Goal: Task Accomplishment & Management: Use online tool/utility

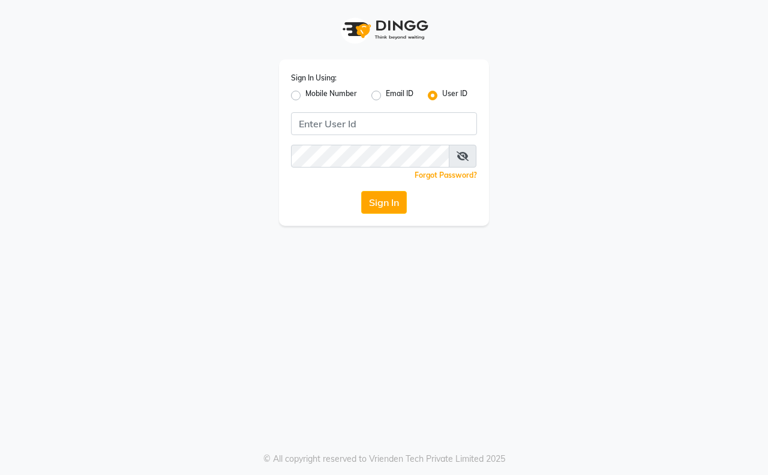
click at [312, 90] on label "Mobile Number" at bounding box center [331, 95] width 52 height 14
click at [312, 90] on input "Mobile Number" at bounding box center [309, 92] width 8 height 8
radio input "true"
radio input "false"
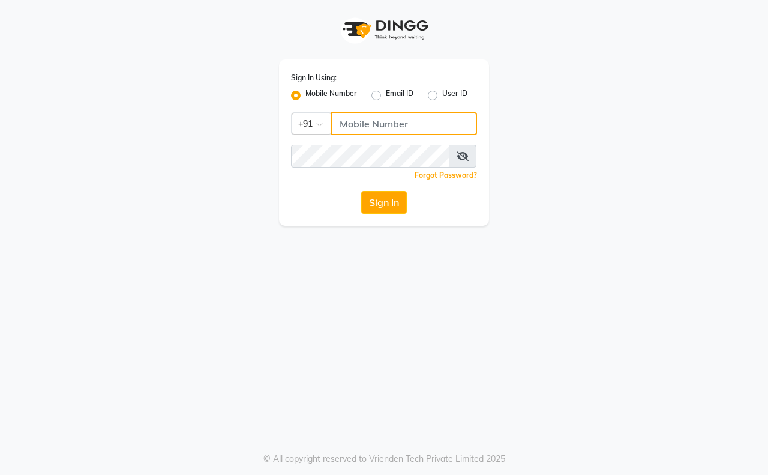
click at [355, 124] on input "Username" at bounding box center [404, 123] width 146 height 23
click at [344, 144] on div "Sign In Using: Mobile Number Email ID User ID Country Code × [PHONE_NUMBER] Rem…" at bounding box center [384, 142] width 210 height 166
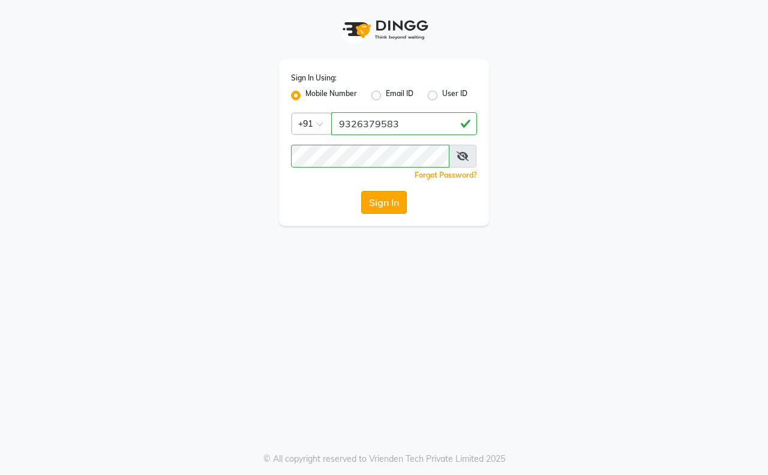
click at [370, 202] on button "Sign In" at bounding box center [384, 202] width 46 height 23
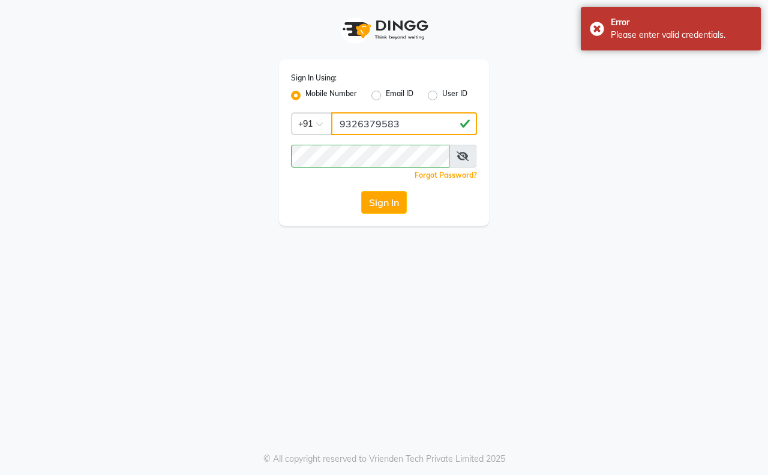
click at [415, 117] on input "9326379583" at bounding box center [404, 123] width 146 height 23
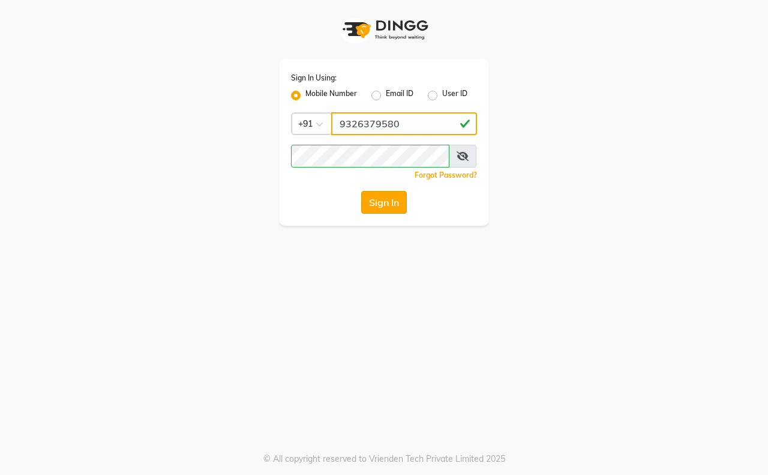
type input "9326379580"
click at [391, 203] on button "Sign In" at bounding box center [384, 202] width 46 height 23
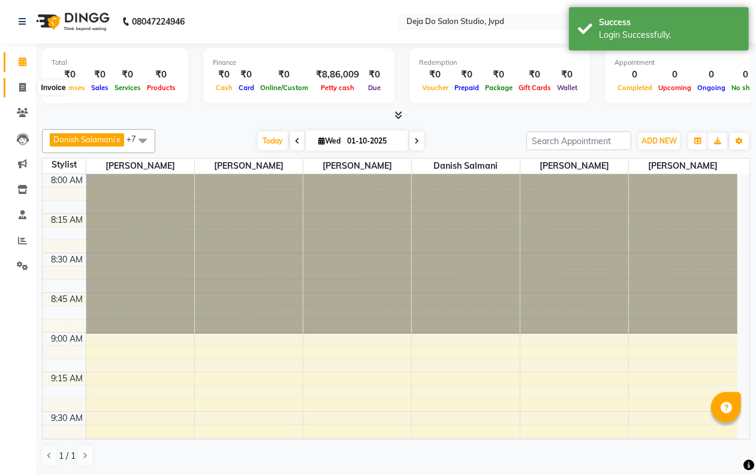
click at [12, 87] on span at bounding box center [22, 88] width 21 height 14
select select "service"
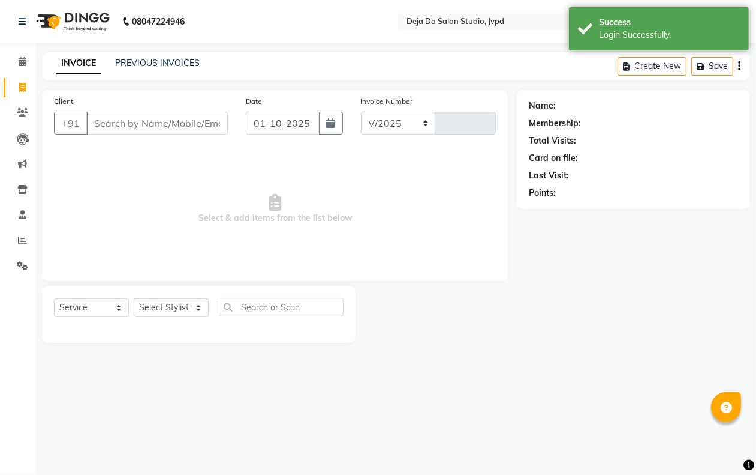
select select "7295"
type input "1635"
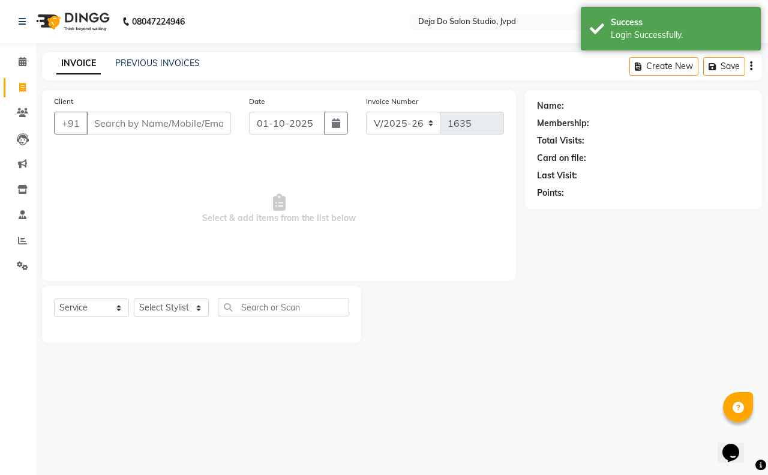
click at [124, 113] on input "Client" at bounding box center [158, 123] width 145 height 23
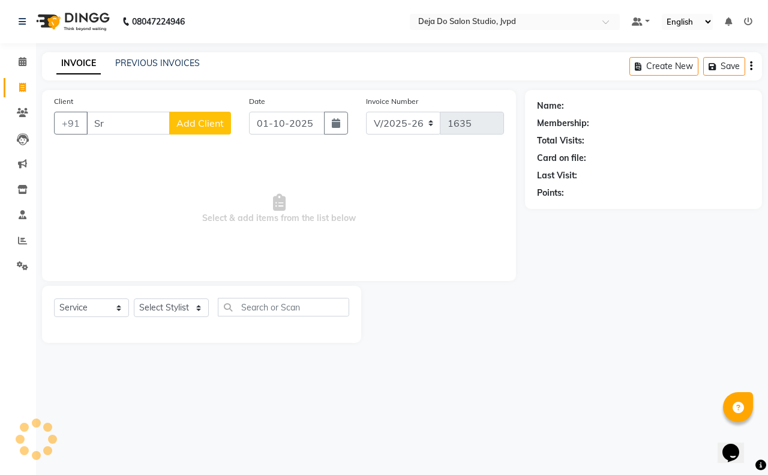
type input "S"
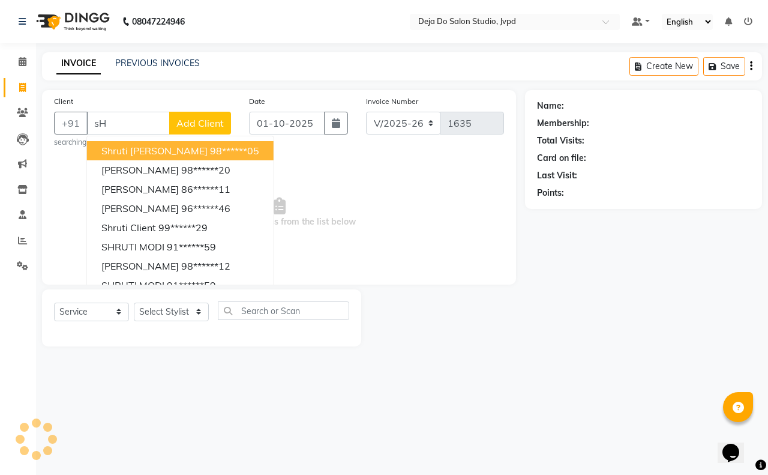
type input "s"
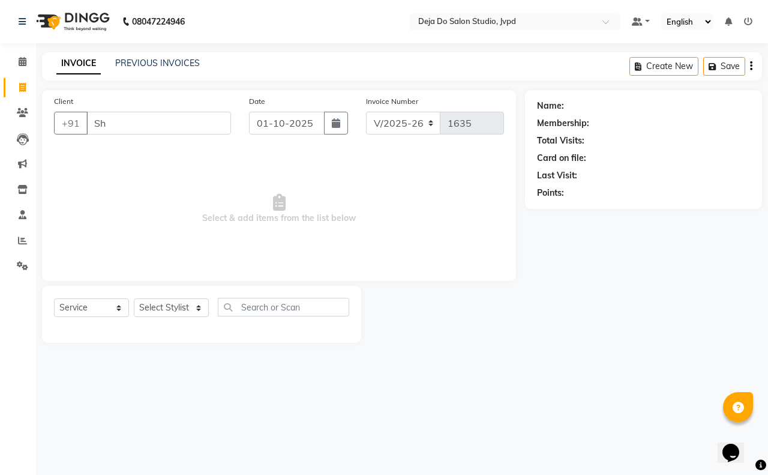
type input "S"
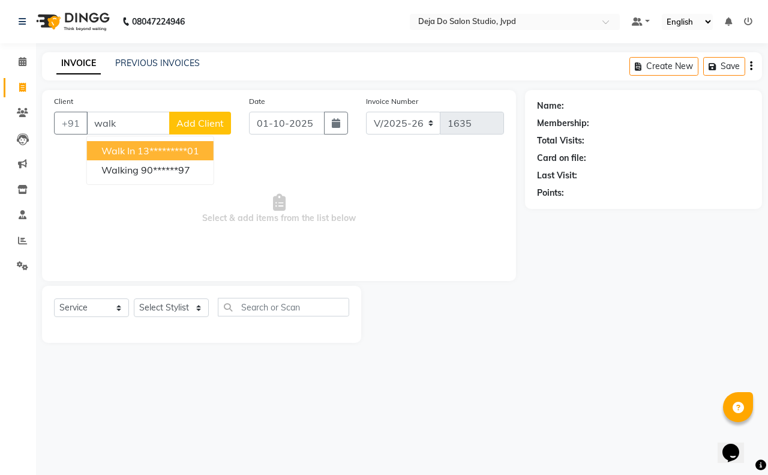
click at [157, 148] on ngb-highlight "13*********01" at bounding box center [168, 151] width 62 height 12
type input "13*********01"
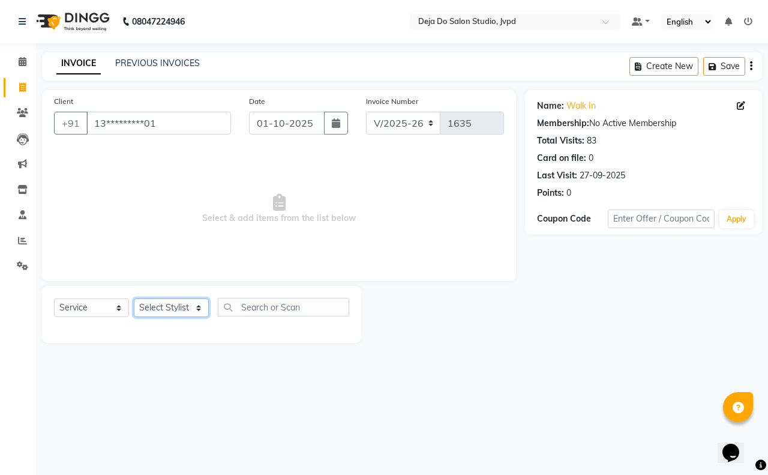
click at [151, 304] on select "Select Stylist Aditi Admin [PERSON_NAME] [PERSON_NAME] Danish [PERSON_NAME] [PE…" at bounding box center [171, 307] width 75 height 19
select select "62496"
click at [134, 298] on select "Select Stylist Aditi Admin [PERSON_NAME] [PERSON_NAME] Danish [PERSON_NAME] [PE…" at bounding box center [171, 307] width 75 height 19
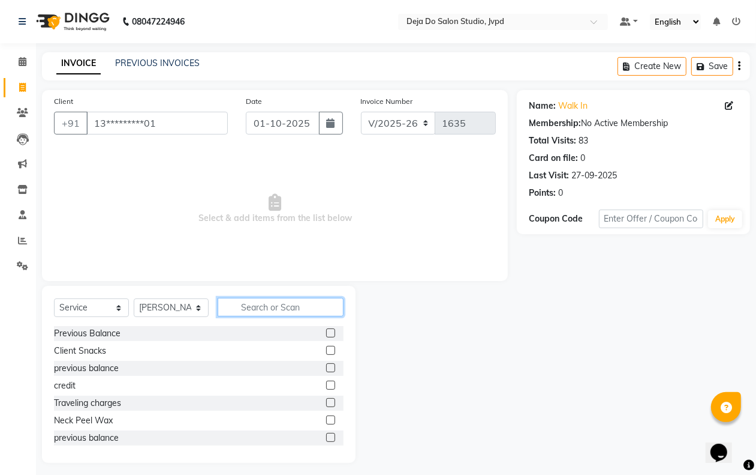
click at [255, 307] on input "text" at bounding box center [281, 307] width 126 height 19
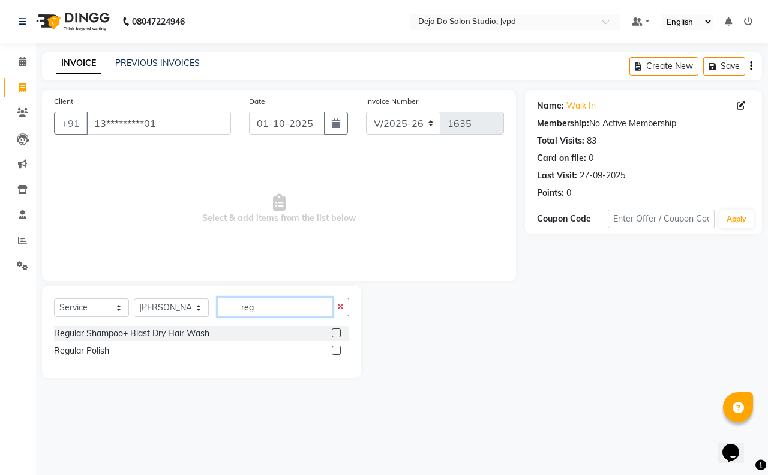
type input "reg"
click at [336, 333] on label at bounding box center [336, 332] width 9 height 9
click at [336, 333] on input "checkbox" at bounding box center [336, 333] width 8 height 8
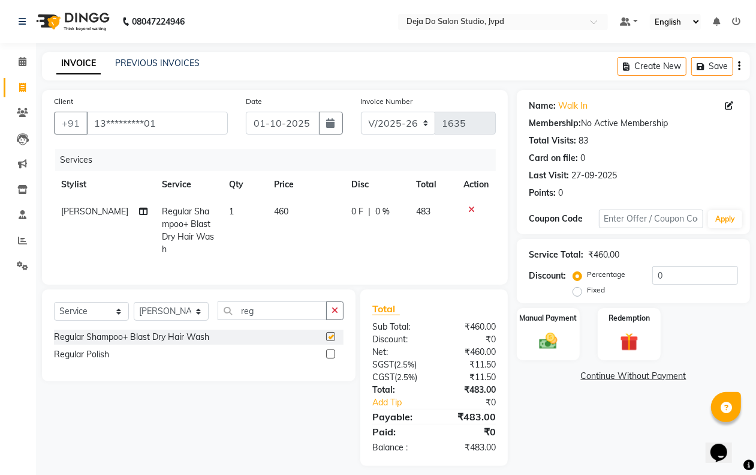
checkbox input "false"
click at [267, 244] on td "460" at bounding box center [306, 230] width 78 height 65
select select "62496"
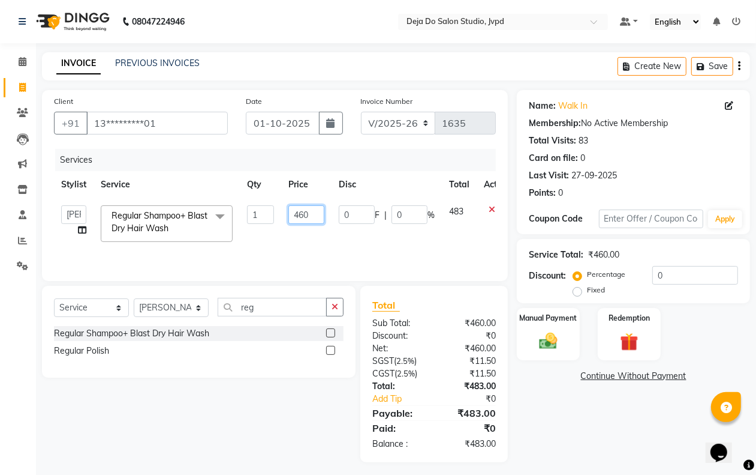
click at [301, 208] on input "460" at bounding box center [307, 214] width 36 height 19
type input "500"
click at [338, 225] on tr "Aditi Admin [PERSON_NAME] [PERSON_NAME] Danish [PERSON_NAME] [PERSON_NAME] [PER…" at bounding box center [285, 223] width 463 height 51
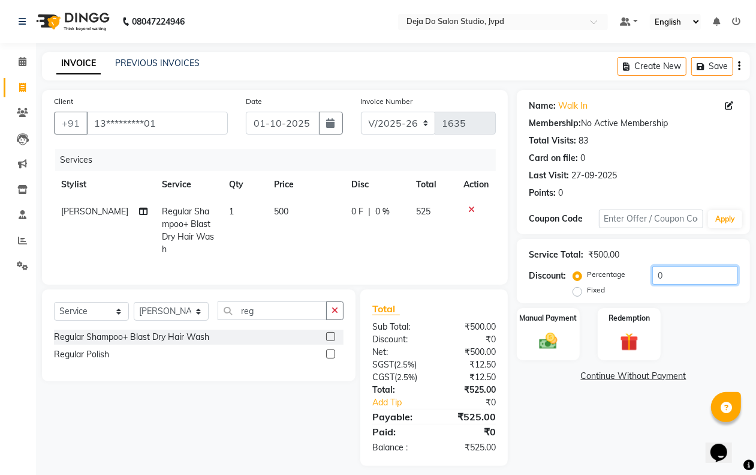
click at [723, 271] on input "0" at bounding box center [696, 275] width 86 height 19
type input "15"
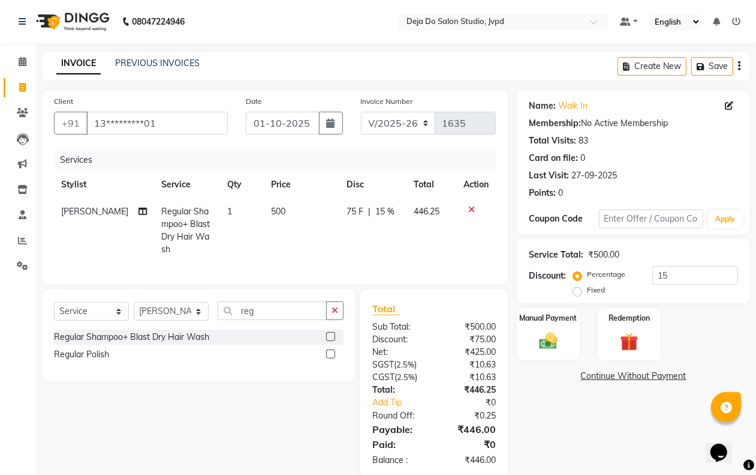
click at [284, 220] on td "500" at bounding box center [302, 230] width 76 height 65
select select "62496"
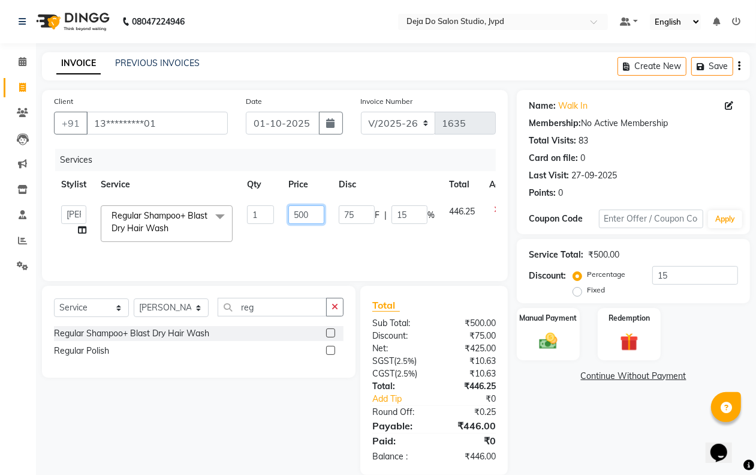
click at [310, 212] on input "500" at bounding box center [307, 214] width 36 height 19
type input "504"
click at [590, 415] on div "Name: Walk In Membership: No Active Membership Total Visits: 83 Card on file: 0…" at bounding box center [638, 282] width 242 height 385
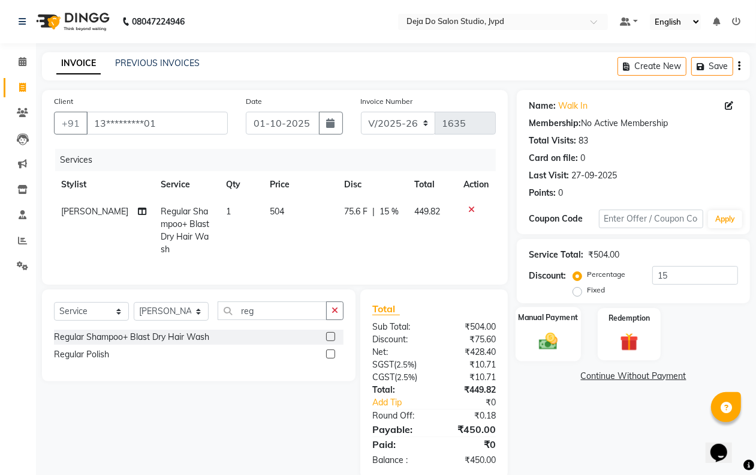
click at [561, 331] on img at bounding box center [548, 341] width 30 height 22
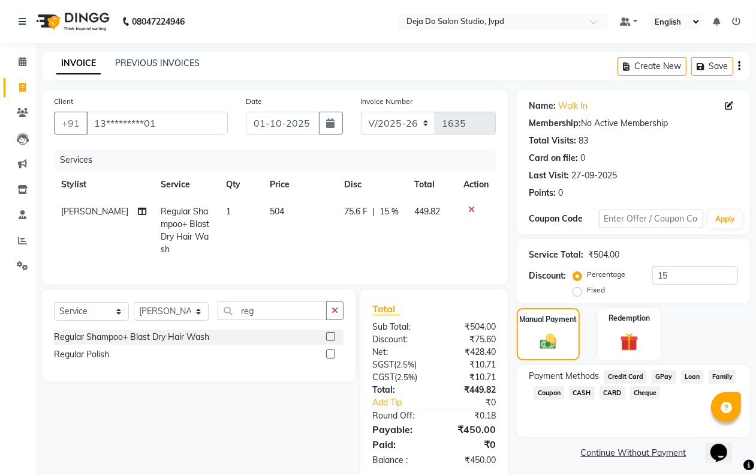
click at [578, 395] on span "CASH" at bounding box center [582, 393] width 26 height 14
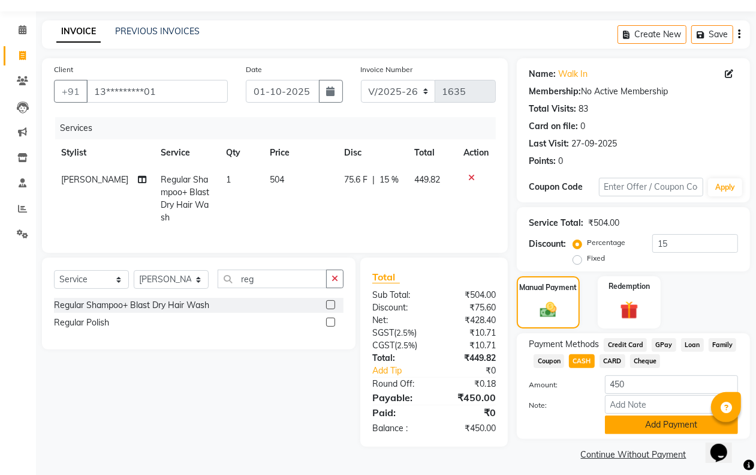
scroll to position [37, 0]
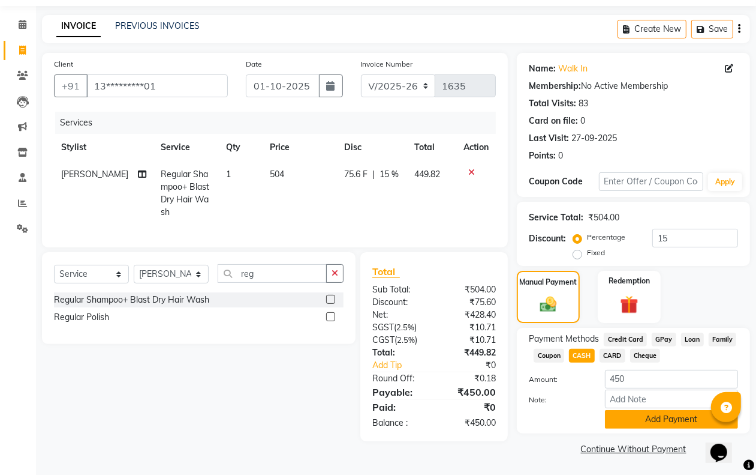
click at [635, 421] on button "Add Payment" at bounding box center [671, 419] width 133 height 19
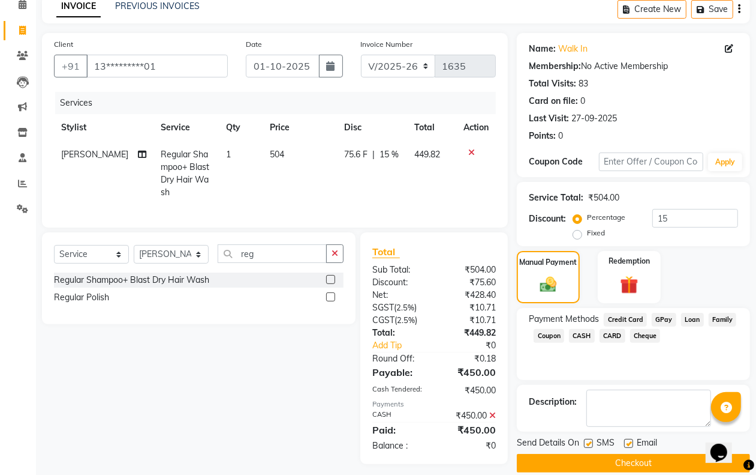
scroll to position [75, 0]
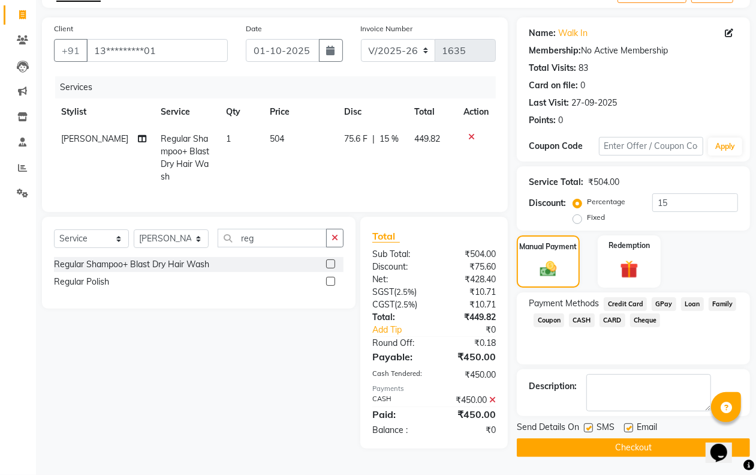
click at [618, 442] on button "Checkout" at bounding box center [633, 447] width 233 height 19
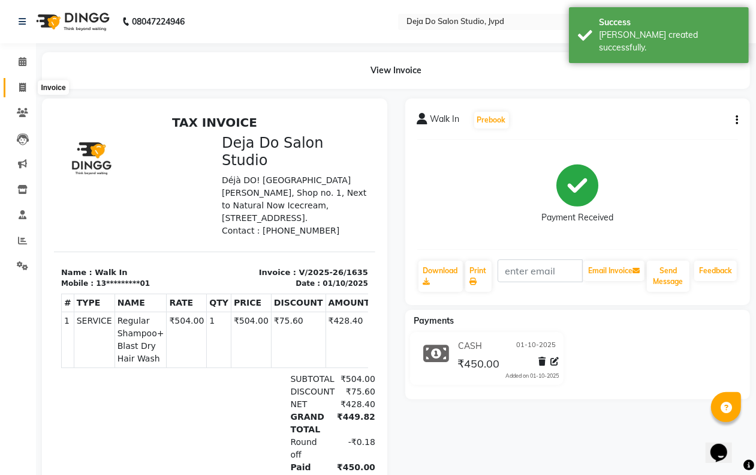
click at [18, 88] on span at bounding box center [22, 88] width 21 height 14
select select "7295"
select select "service"
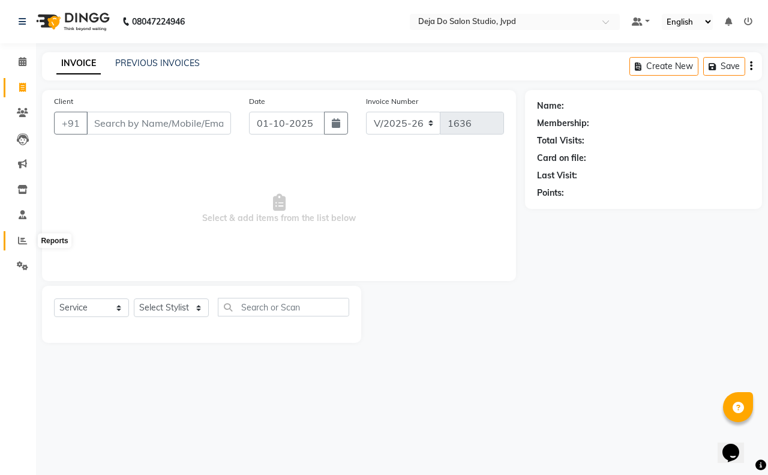
click at [20, 245] on span at bounding box center [22, 241] width 21 height 14
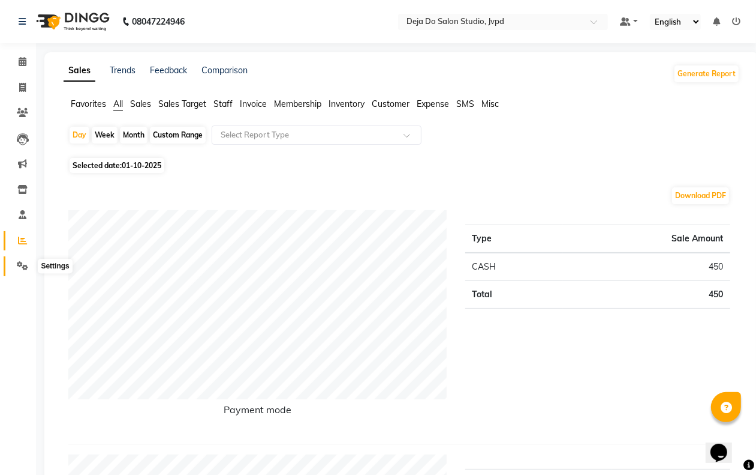
click at [31, 269] on span at bounding box center [22, 266] width 21 height 14
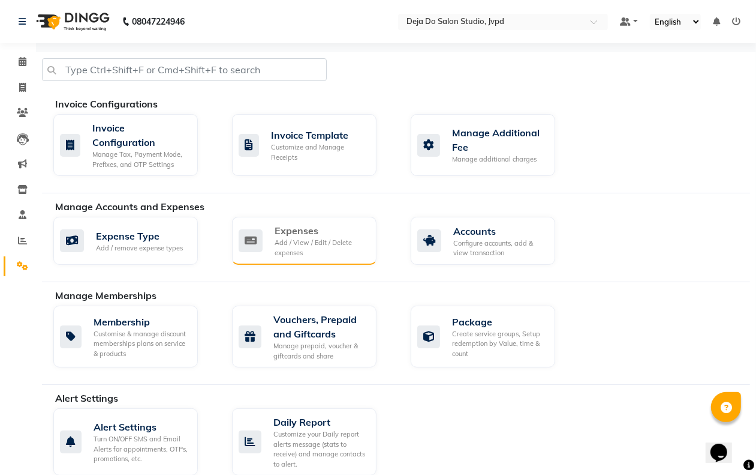
click at [249, 248] on icon at bounding box center [251, 240] width 24 height 23
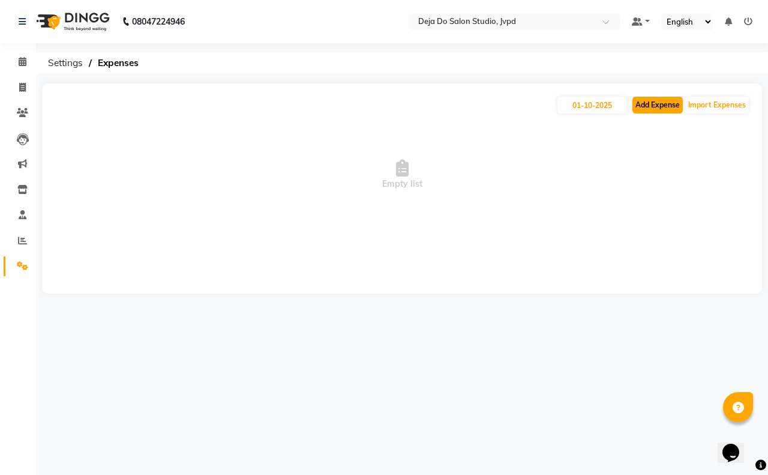
click at [633, 99] on button "Add Expense" at bounding box center [657, 105] width 50 height 17
select select "1"
select select "6382"
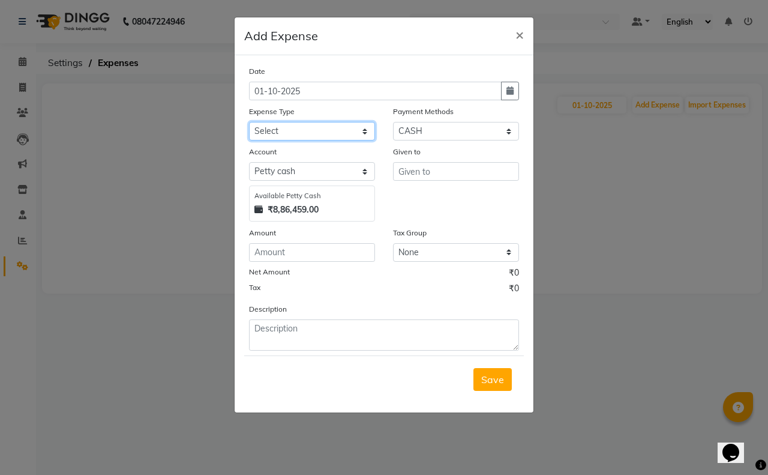
click at [337, 124] on select "Select Advance Salary Air Condition [PERSON_NAME] Aroma auto money Beauty Bazaa…" at bounding box center [312, 131] width 126 height 19
select select "18689"
click at [249, 122] on select "Select Advance Salary Air Condition [PERSON_NAME] Aroma auto money Beauty Bazaa…" at bounding box center [312, 131] width 126 height 19
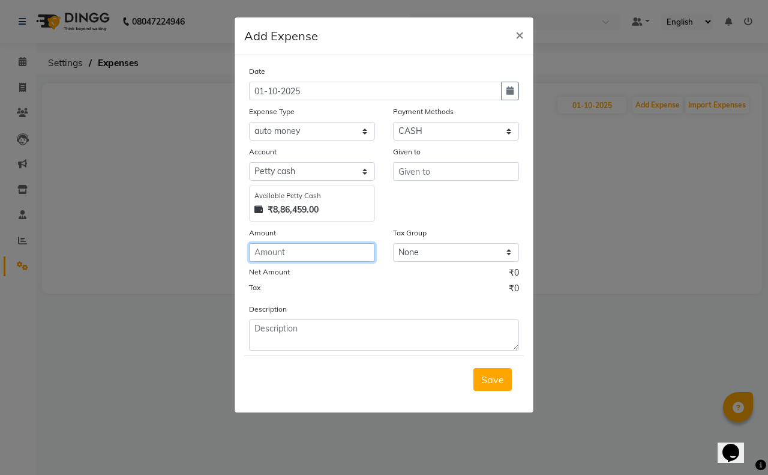
click at [316, 250] on input "number" at bounding box center [312, 252] width 126 height 19
type input "100"
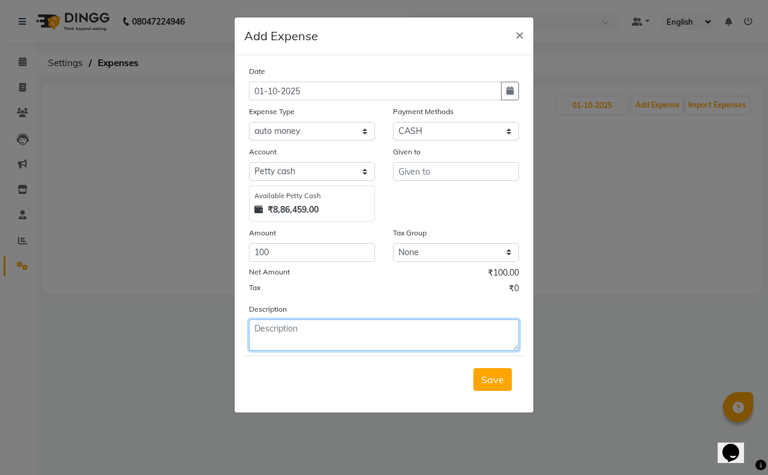
click at [401, 336] on textarea at bounding box center [384, 334] width 270 height 31
type textarea "[PERSON_NAME] went enhance"
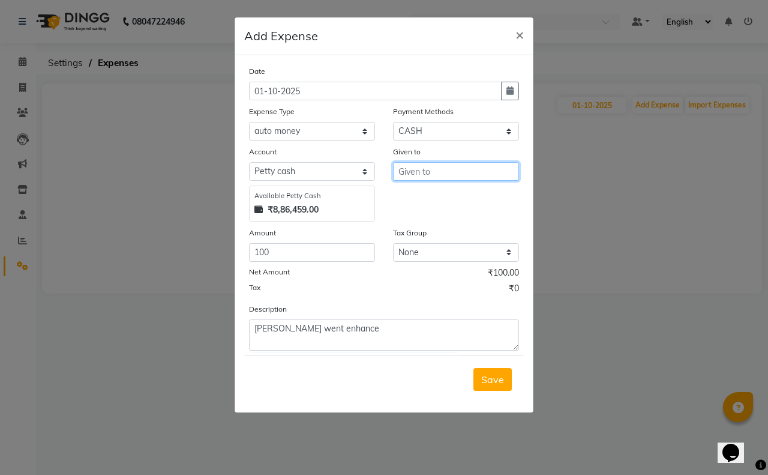
click at [459, 165] on input "text" at bounding box center [456, 171] width 126 height 19
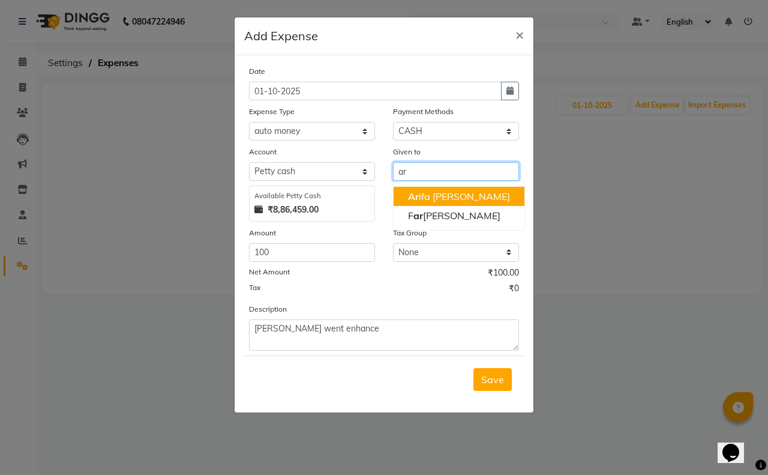
click at [461, 191] on ngb-highlight "Ar ifa Shaikh" at bounding box center [459, 196] width 102 height 12
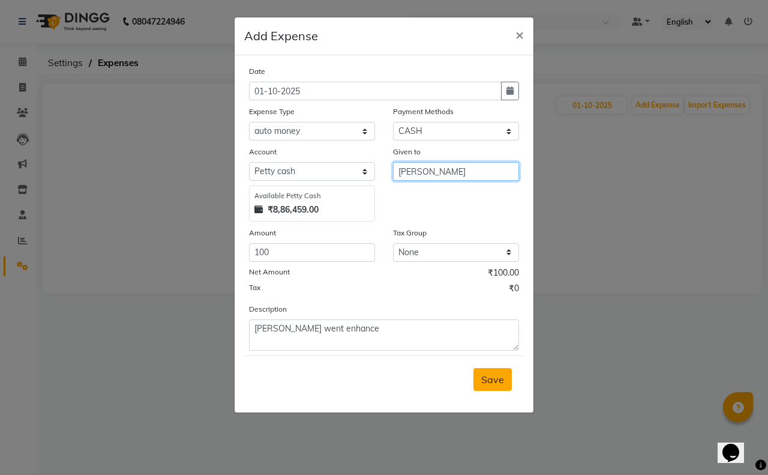
type input "[PERSON_NAME]"
click at [504, 369] on button "Save" at bounding box center [492, 379] width 38 height 23
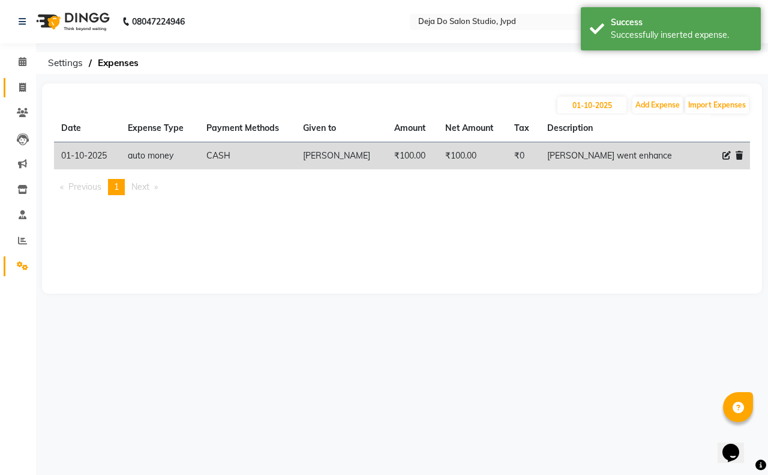
click at [20, 96] on link "Invoice" at bounding box center [18, 88] width 29 height 20
select select "service"
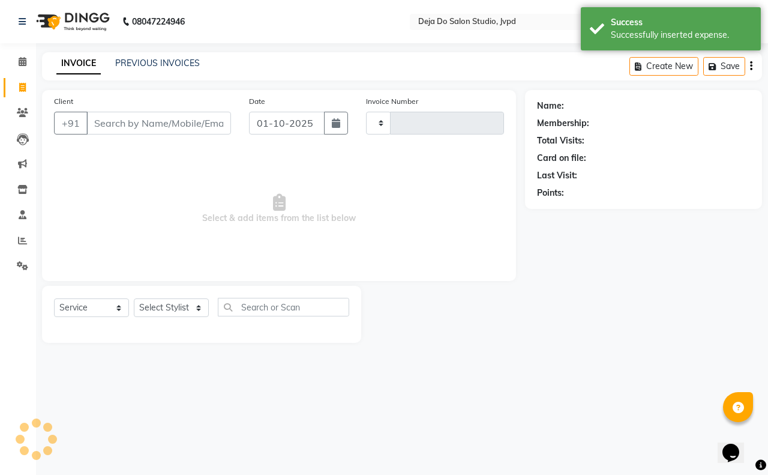
type input "1636"
select select "7295"
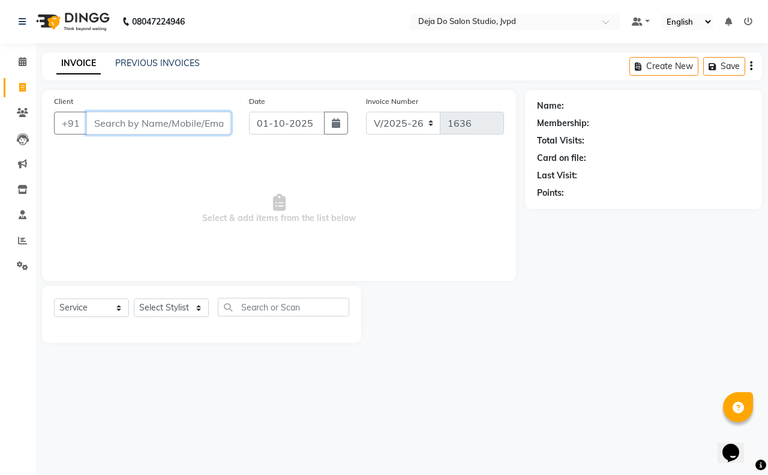
click at [156, 127] on input "Client" at bounding box center [158, 123] width 145 height 23
